Goal: Transaction & Acquisition: Purchase product/service

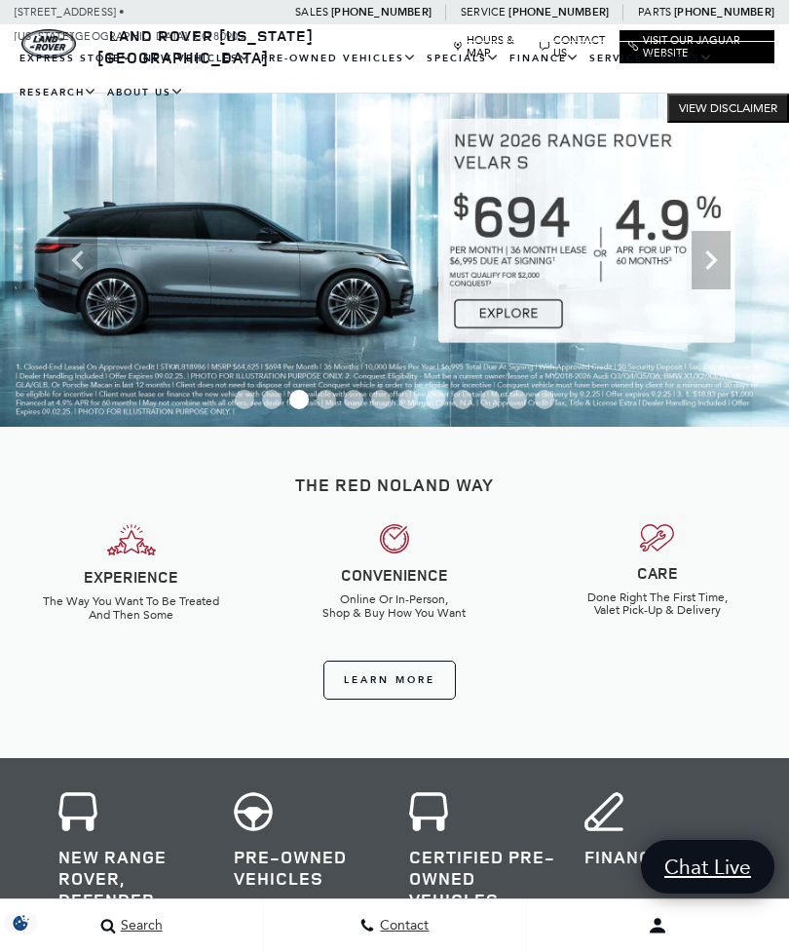
click at [0, 0] on link "View All Pre-Owned Vehicles" at bounding box center [0, 0] width 0 height 0
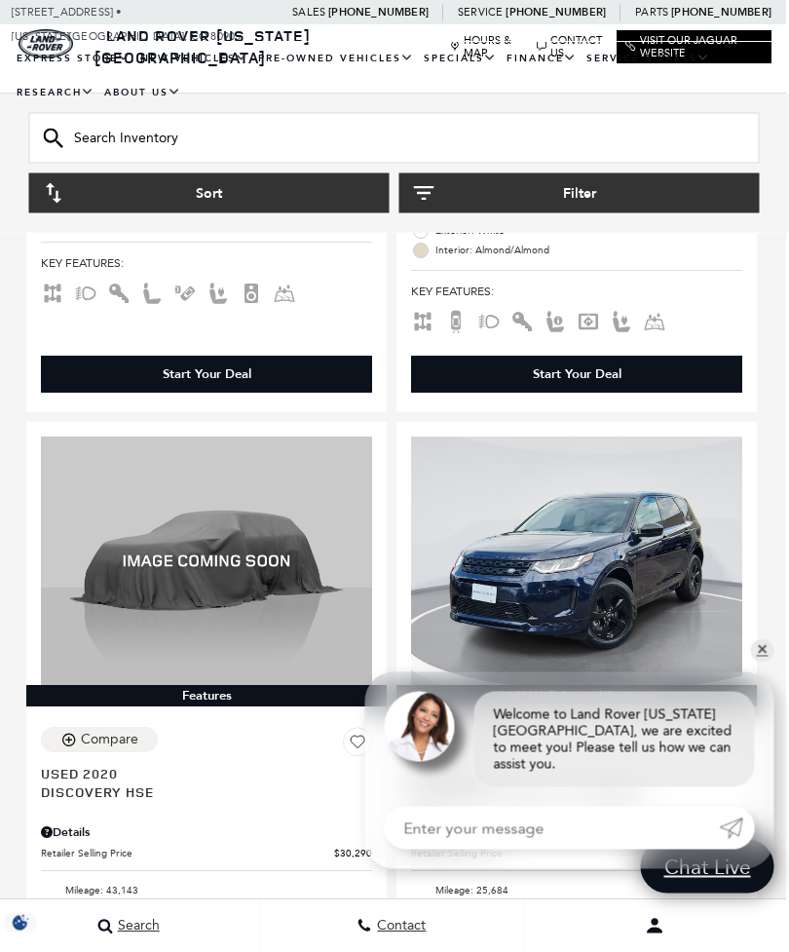
scroll to position [780, 3]
click at [764, 663] on link "✕" at bounding box center [762, 650] width 23 height 23
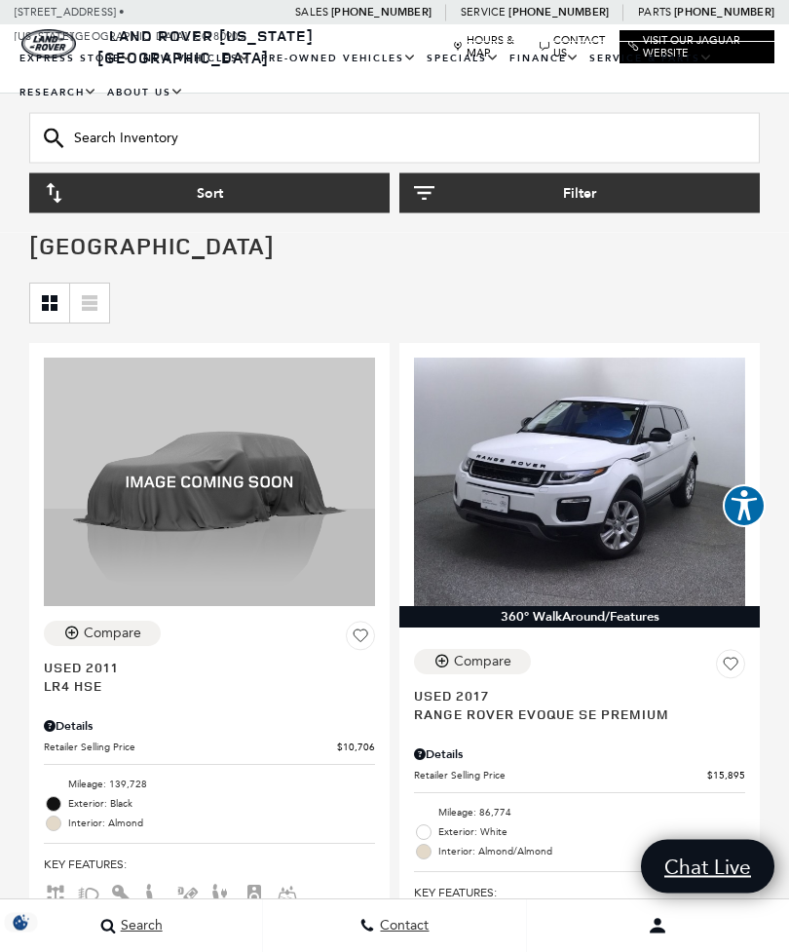
scroll to position [178, 0]
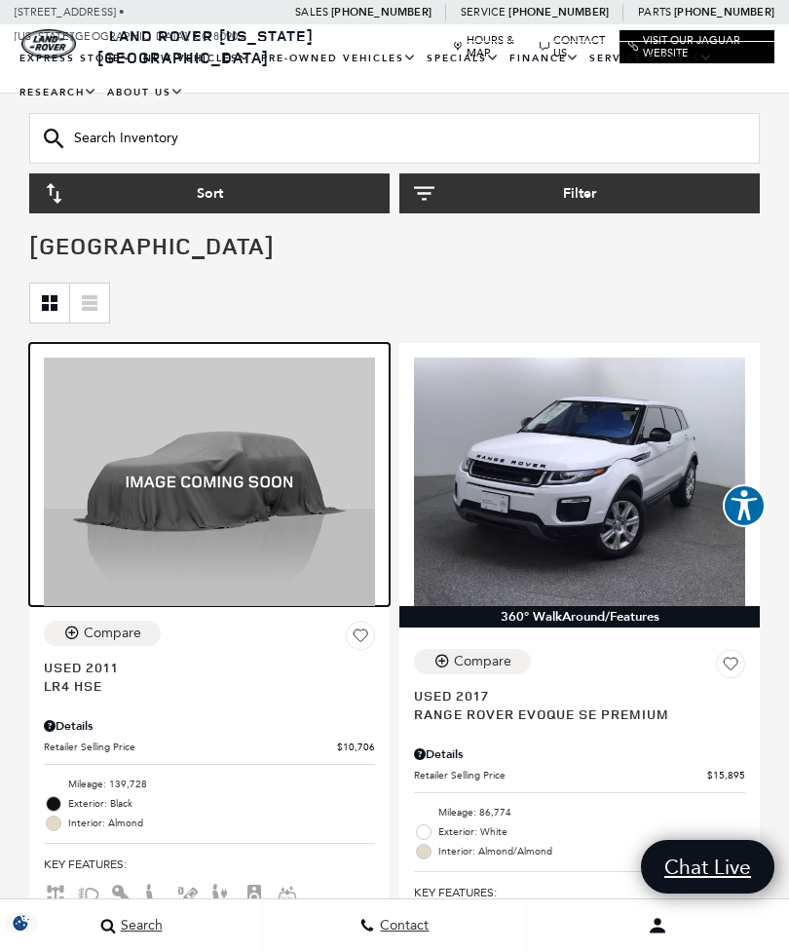
click at [254, 431] on img at bounding box center [209, 482] width 331 height 248
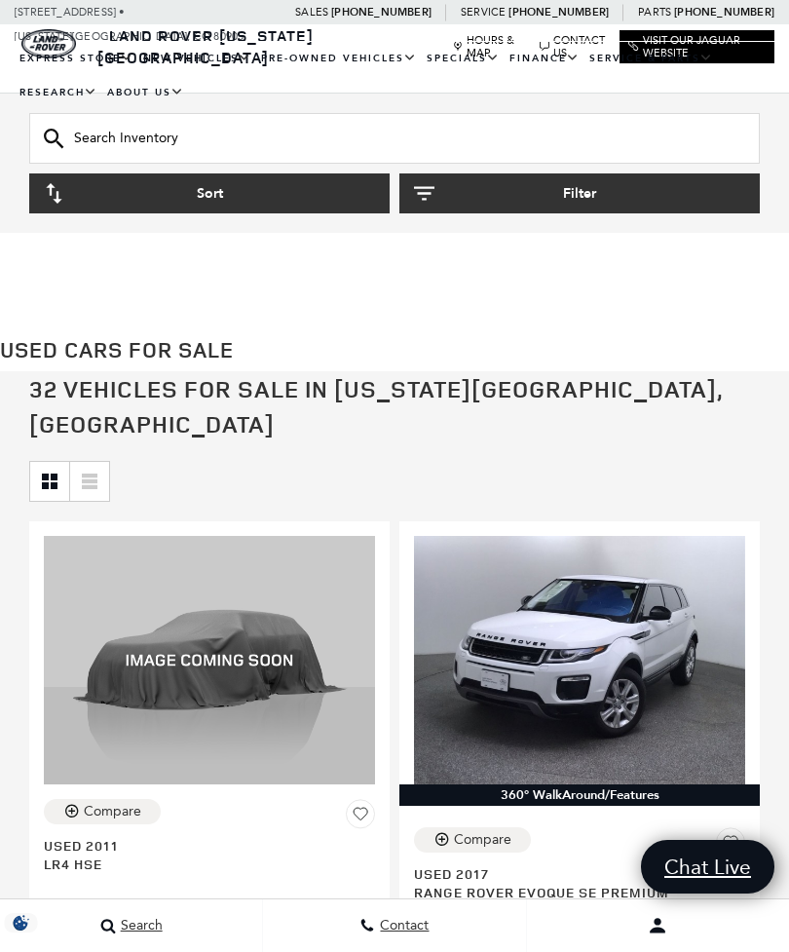
scroll to position [329, 0]
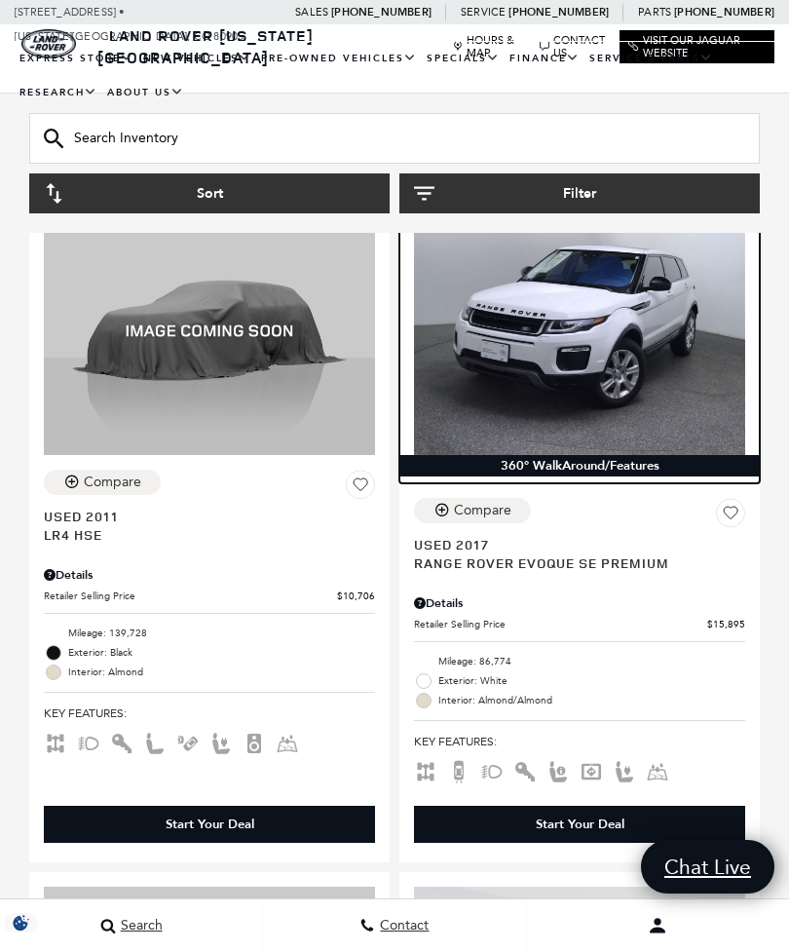
click at [607, 319] on img at bounding box center [579, 331] width 331 height 248
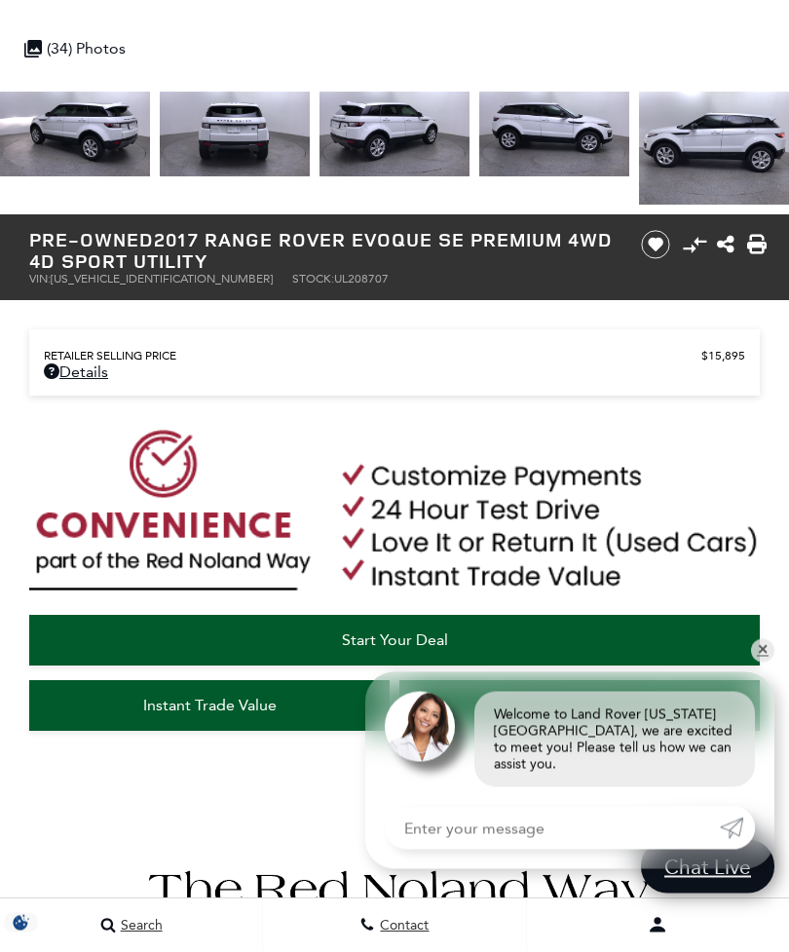
scroll to position [613, 0]
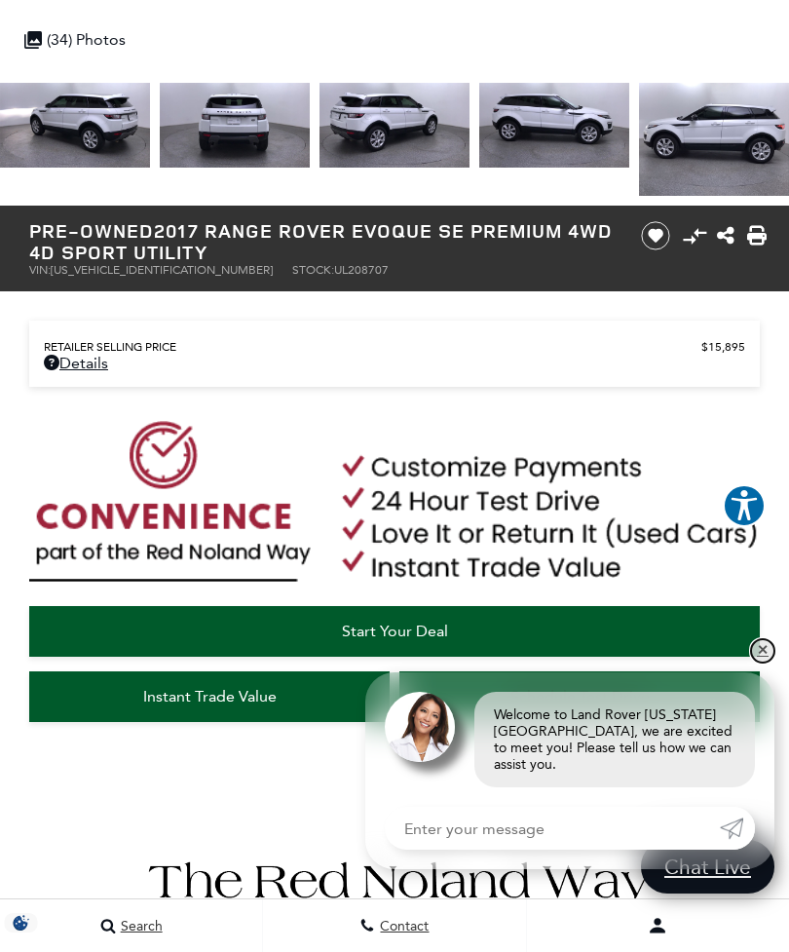
click at [761, 663] on link "✕" at bounding box center [762, 650] width 23 height 23
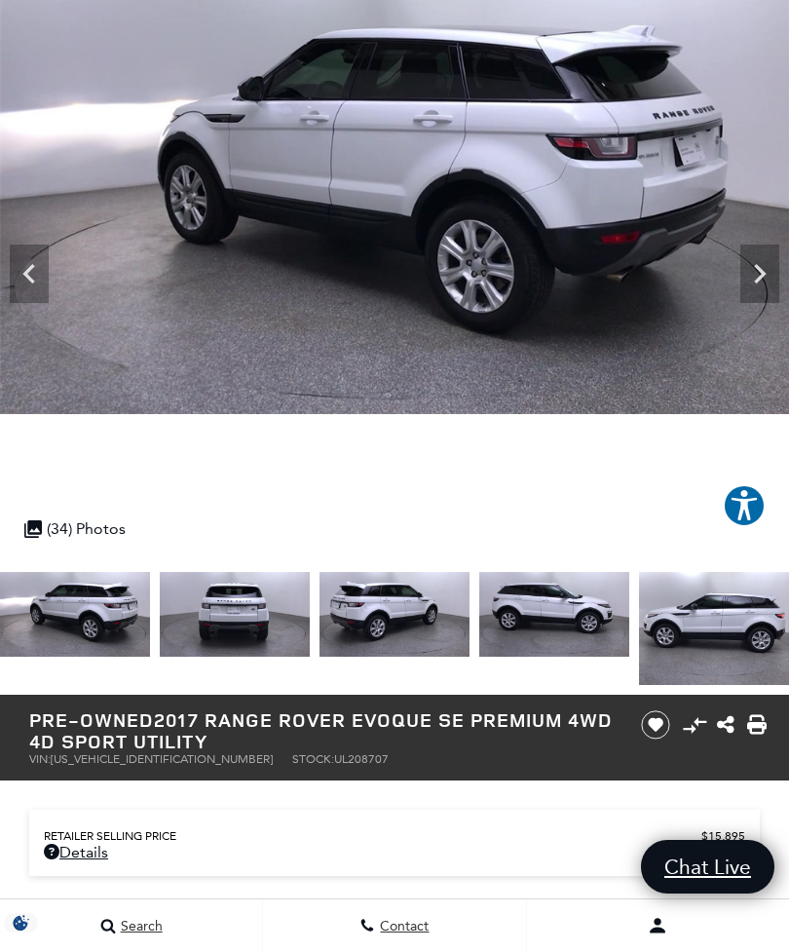
scroll to position [0, 0]
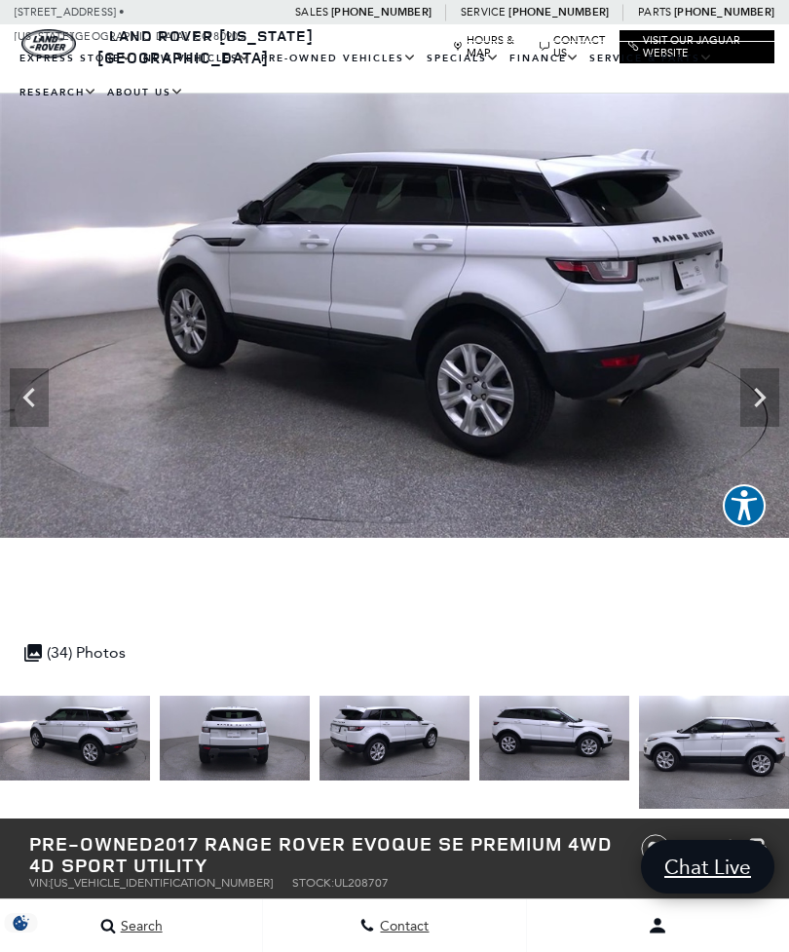
click at [0, 0] on link "View Certified Pre-Owned" at bounding box center [0, 0] width 0 height 0
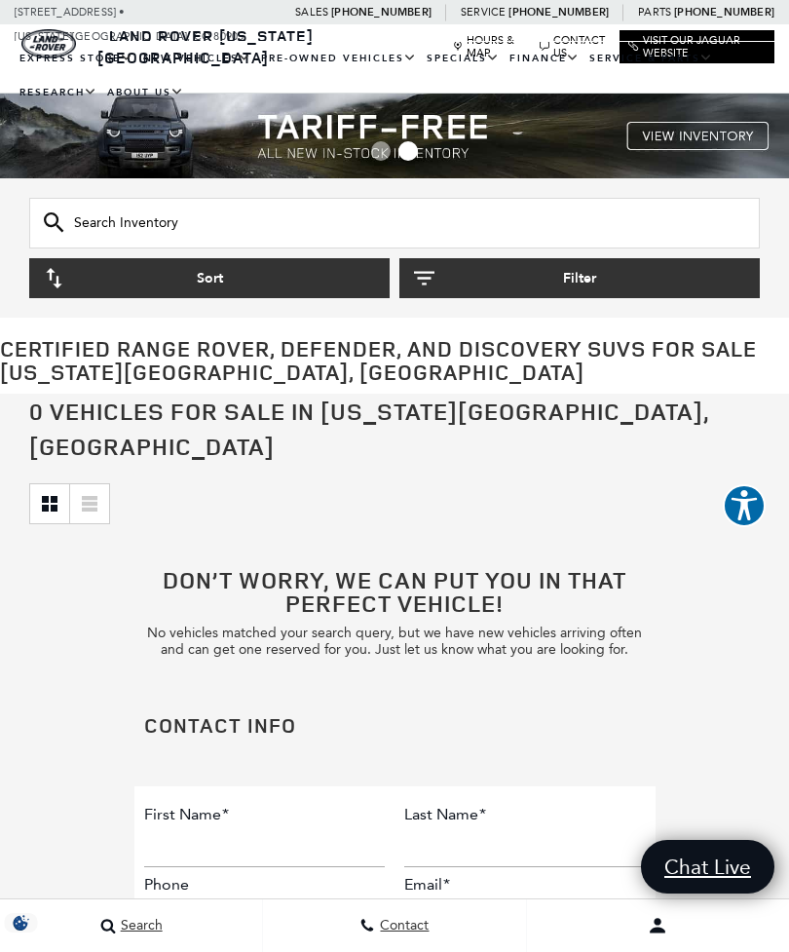
click at [0, 0] on link "View All Pre-Owned Vehicles" at bounding box center [0, 0] width 0 height 0
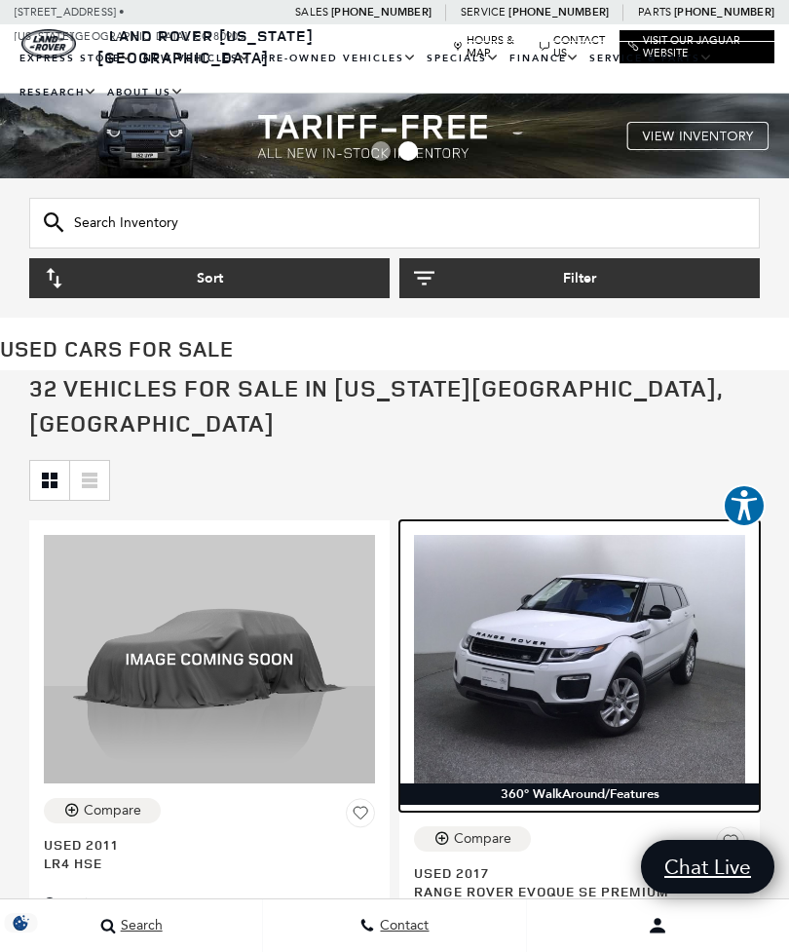
click at [603, 629] on img at bounding box center [579, 659] width 331 height 248
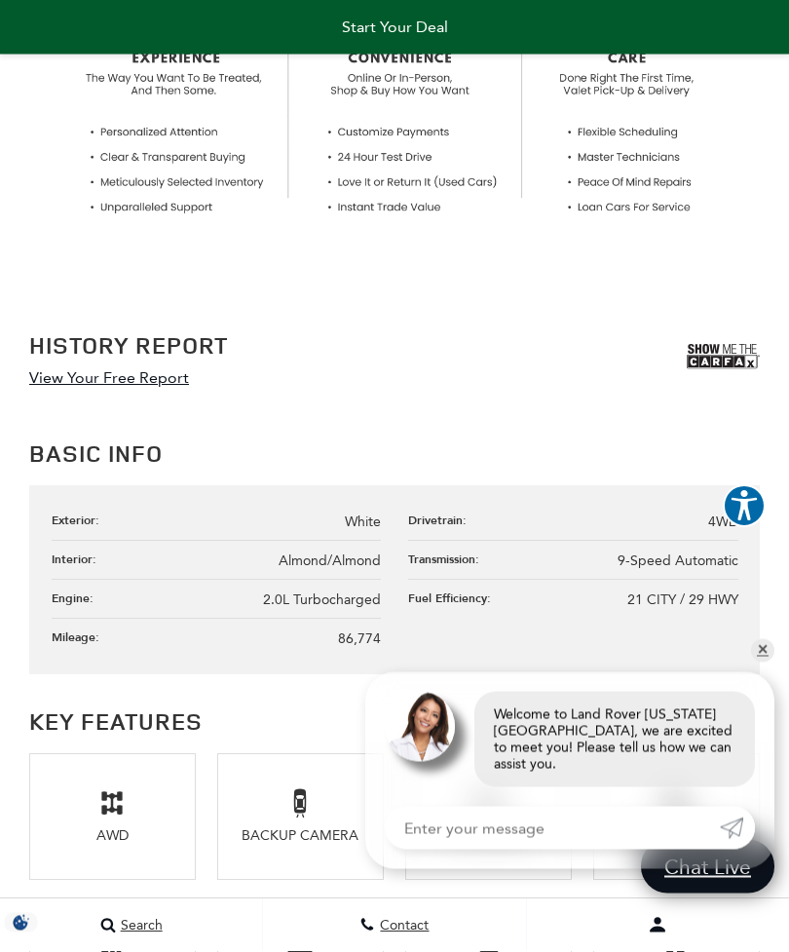
scroll to position [1522, 0]
click at [774, 663] on link "✕" at bounding box center [762, 650] width 23 height 23
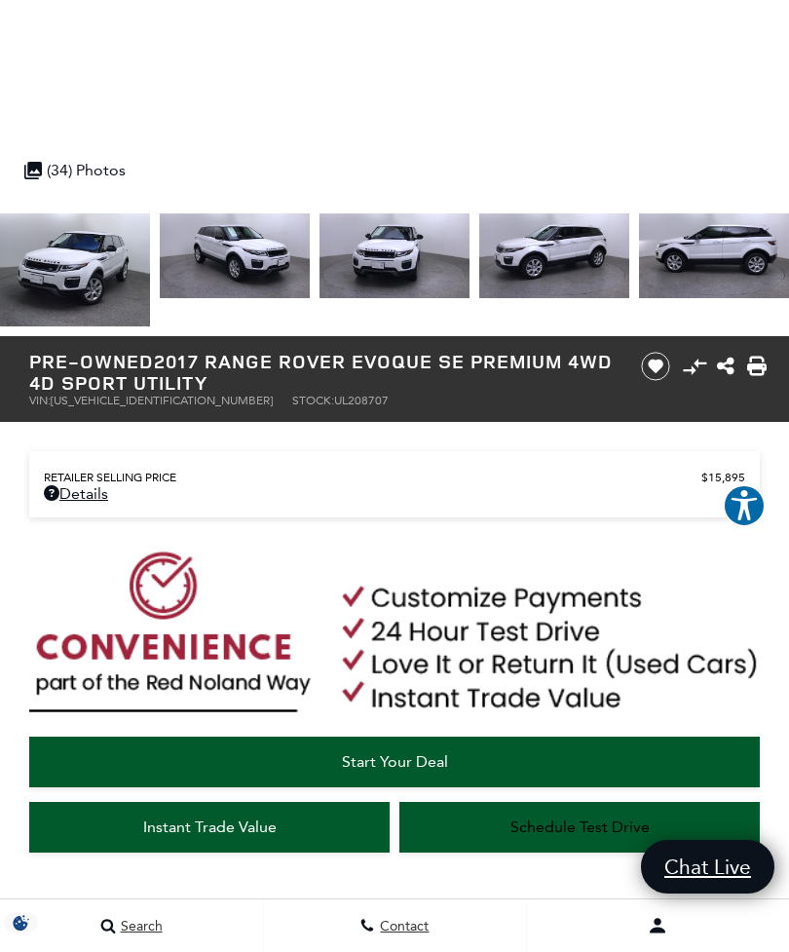
scroll to position [450, 0]
